Goal: Information Seeking & Learning: Find contact information

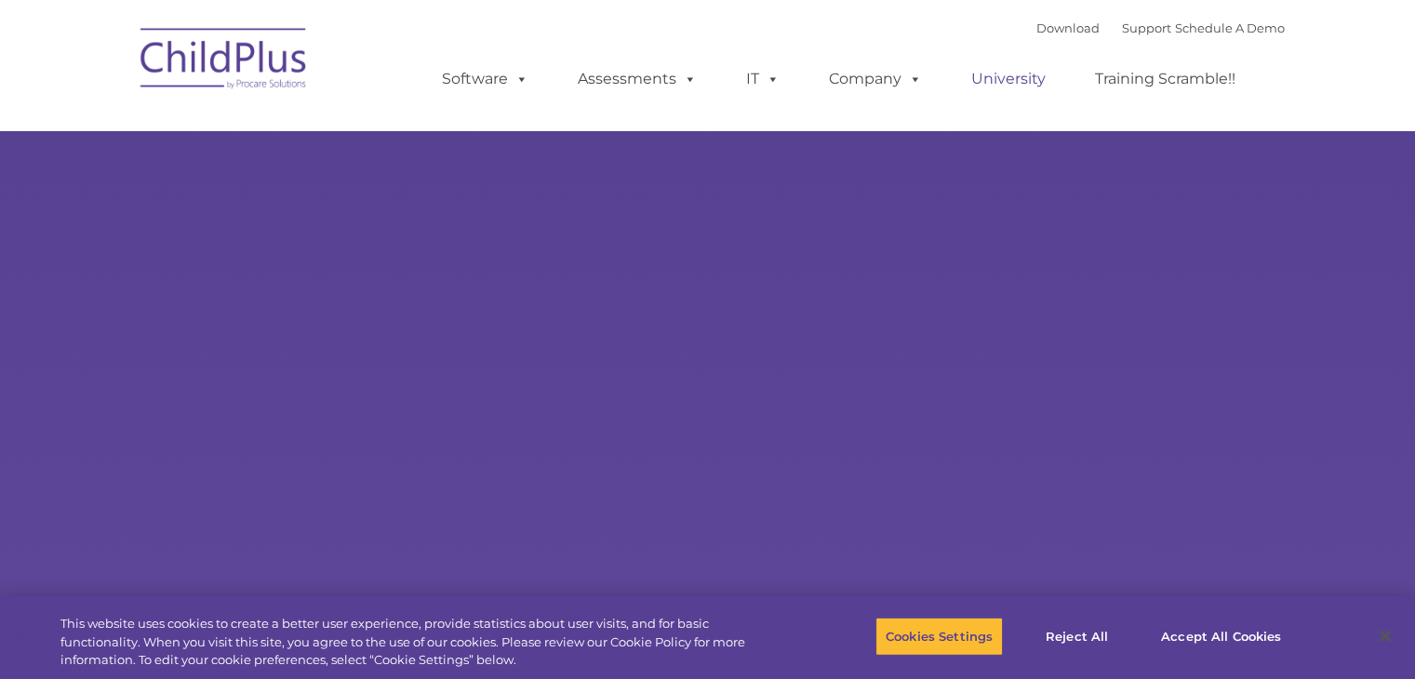
select select "MEDIUM"
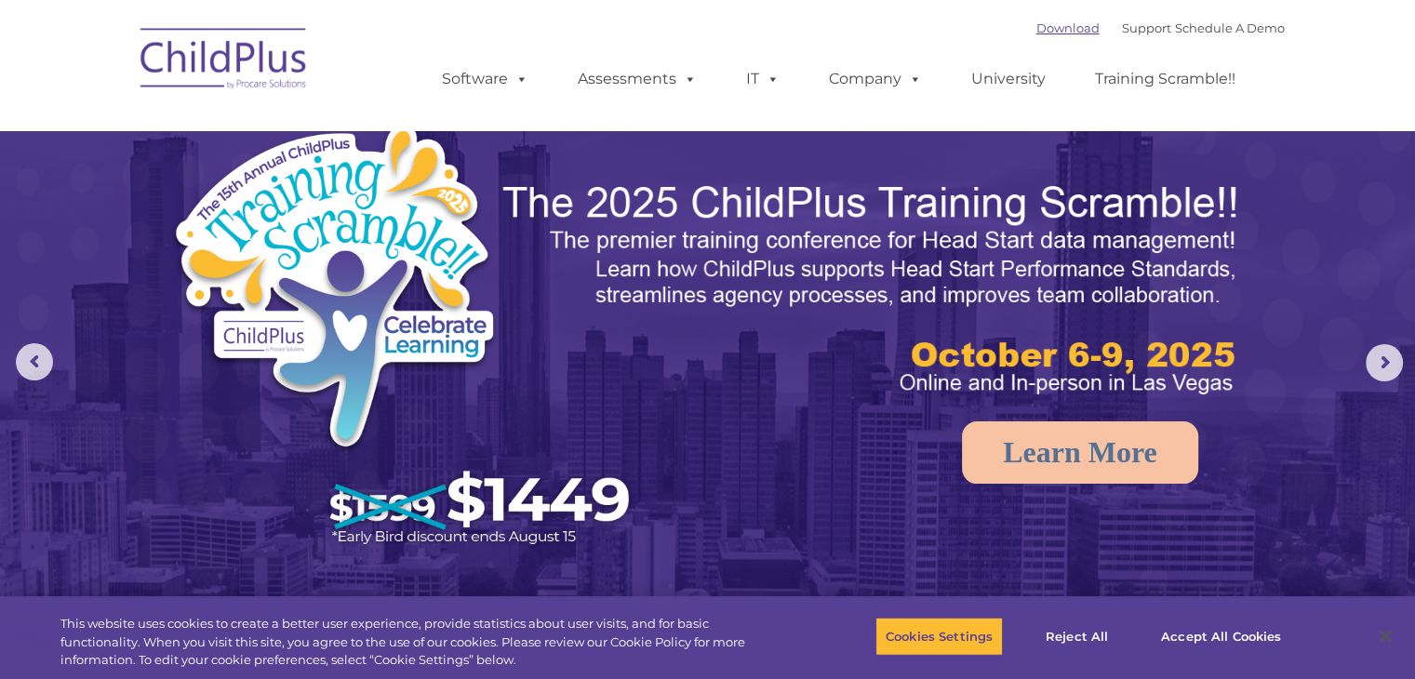
click at [1038, 34] on link "Download" at bounding box center [1067, 27] width 63 height 15
click at [1122, 27] on link "Support" at bounding box center [1146, 27] width 49 height 15
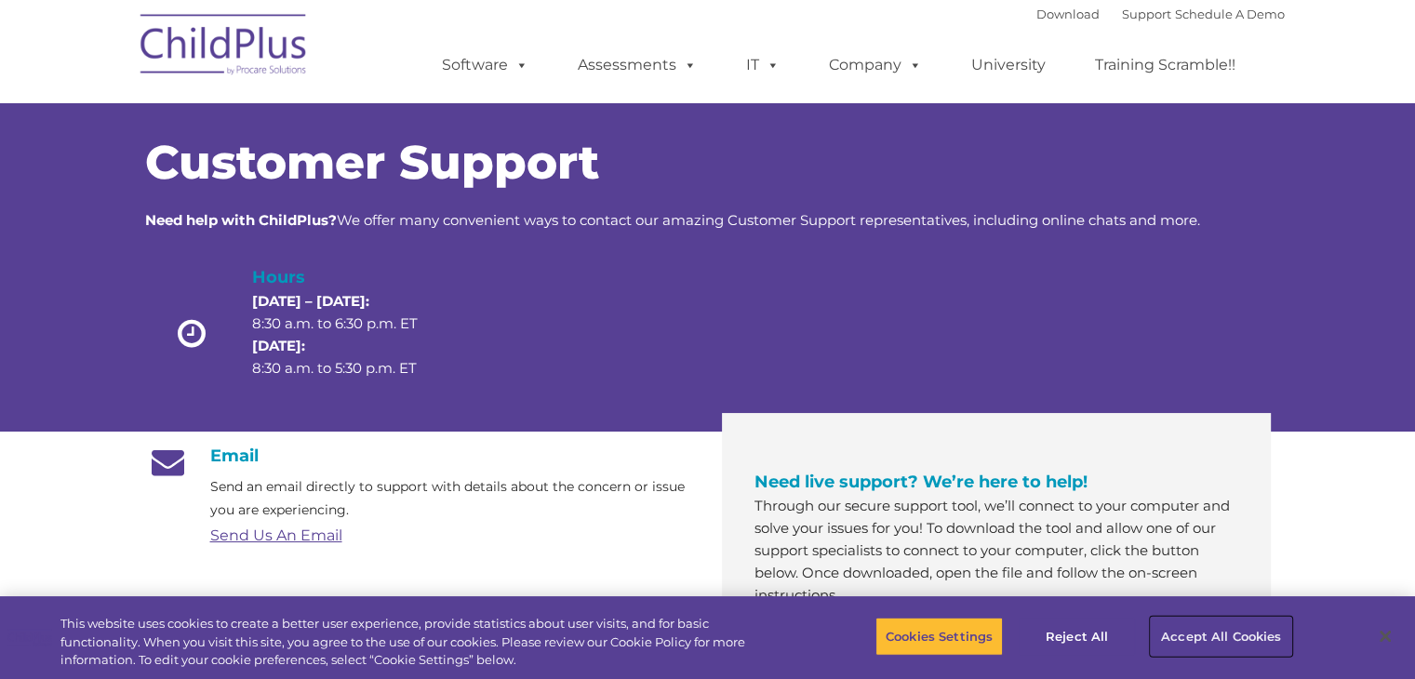
click at [1180, 628] on button "Accept All Cookies" at bounding box center [1221, 636] width 140 height 39
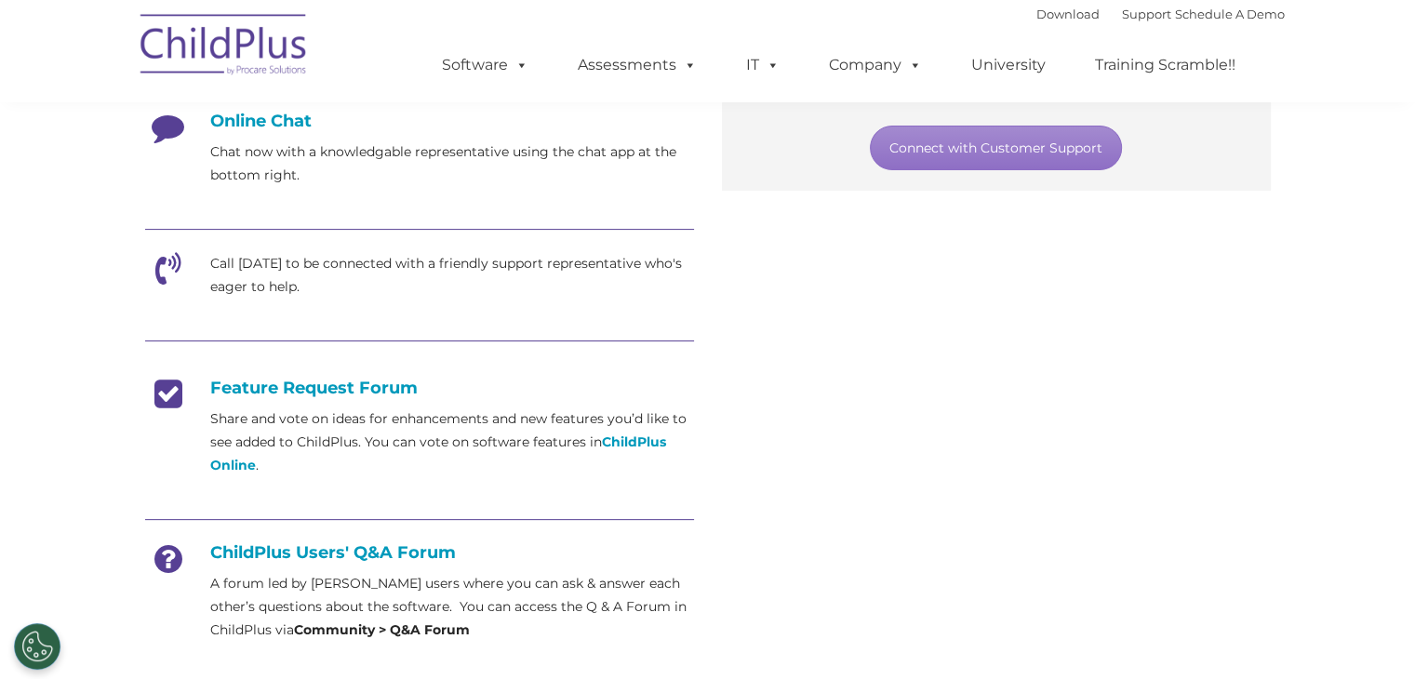
scroll to position [521, 0]
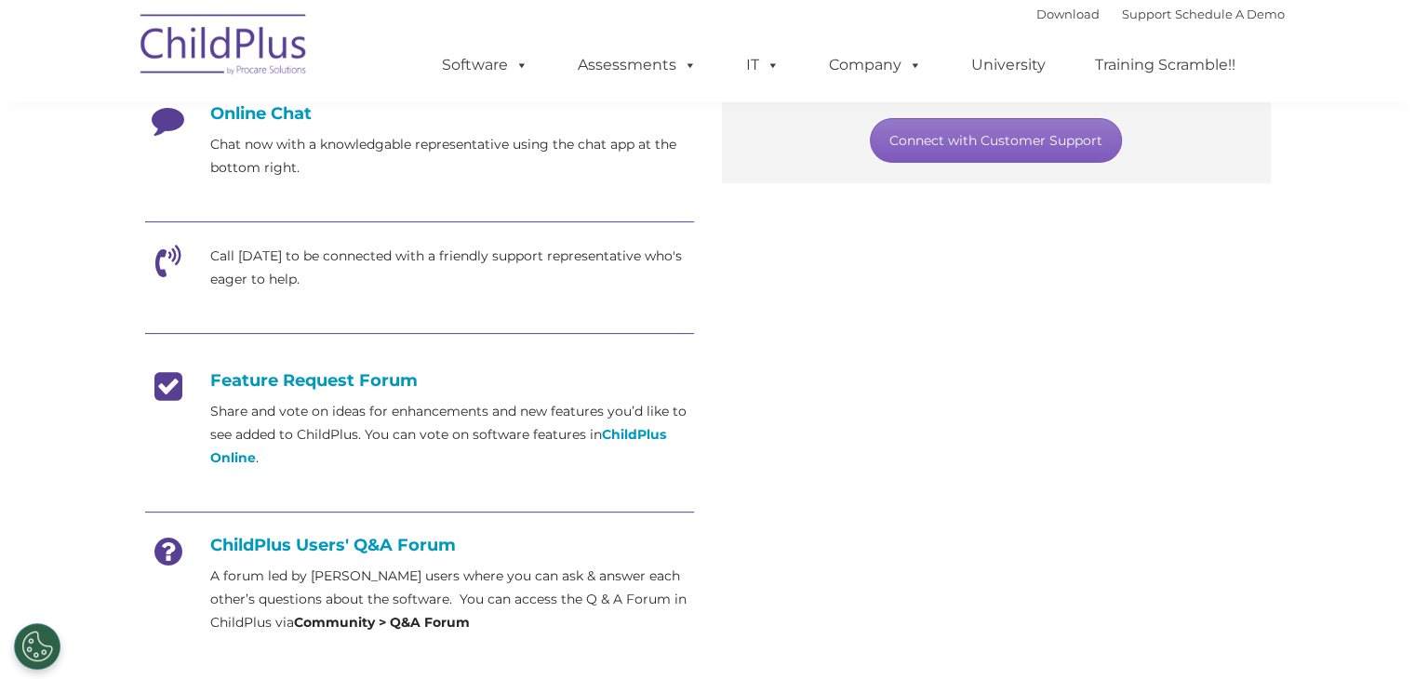
click at [1055, 144] on link "Connect with Customer Support" at bounding box center [996, 140] width 252 height 45
